Goal: Task Accomplishment & Management: Use online tool/utility

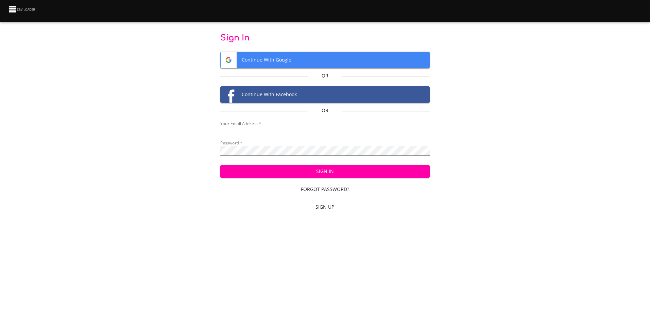
type input "[EMAIL_ADDRESS][DOMAIN_NAME]"
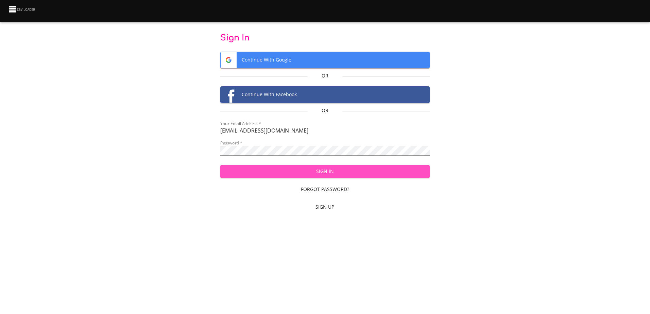
click at [282, 169] on span "Sign In" at bounding box center [325, 171] width 198 height 8
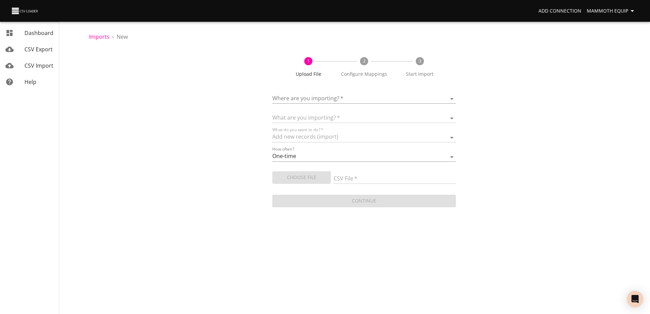
click at [451, 98] on body "Add Connection Mammoth Equip Dashboard CSV Export CSV Import Help Imports › New…" at bounding box center [325, 157] width 650 height 314
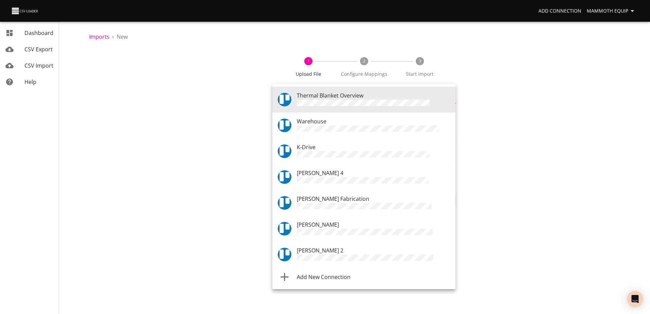
click at [349, 119] on div "Warehouse" at bounding box center [373, 125] width 153 height 16
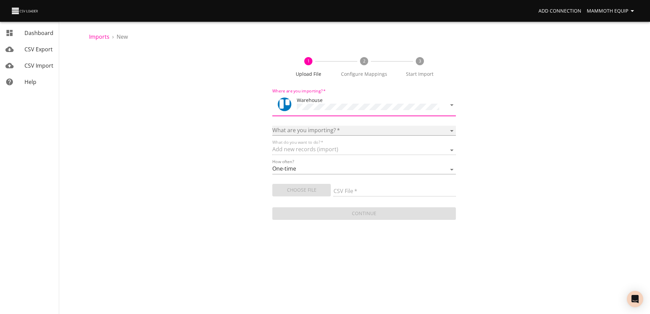
click at [450, 130] on select "Boards Cards Checkitems Checklists" at bounding box center [363, 131] width 183 height 10
select select "cards"
click at [272, 126] on select "Boards Cards Checkitems Checklists" at bounding box center [363, 131] width 183 height 10
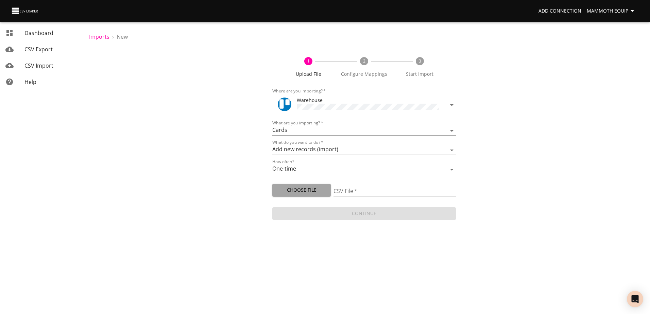
click at [297, 189] on span "Choose File" at bounding box center [302, 190] width 48 height 8
type input "Import1.xlsx"
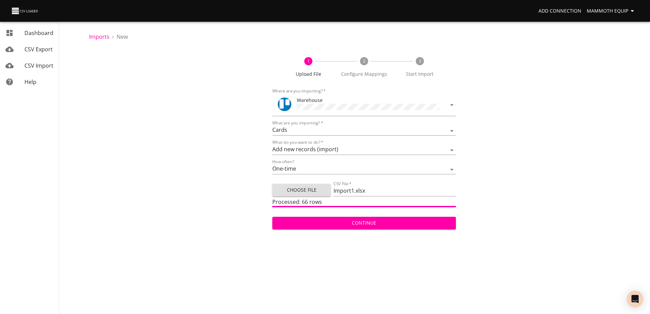
click at [387, 225] on span "Continue" at bounding box center [364, 223] width 172 height 8
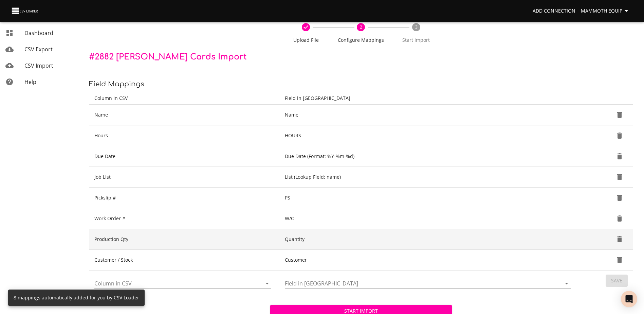
scroll to position [72, 0]
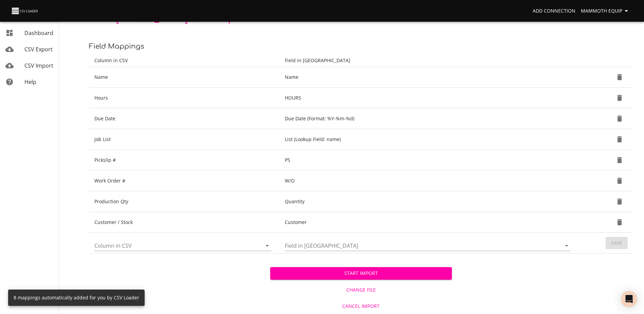
click at [313, 275] on span "Start Import" at bounding box center [361, 273] width 171 height 8
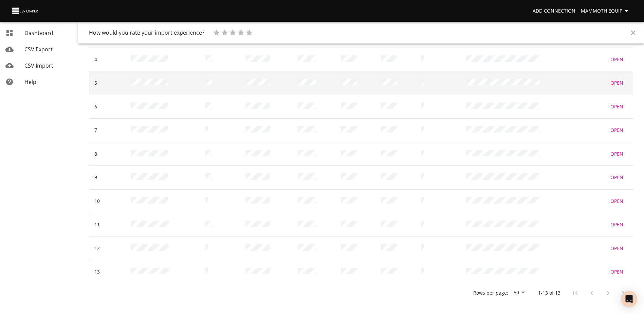
scroll to position [227, 0]
